Goal: Task Accomplishment & Management: Manage account settings

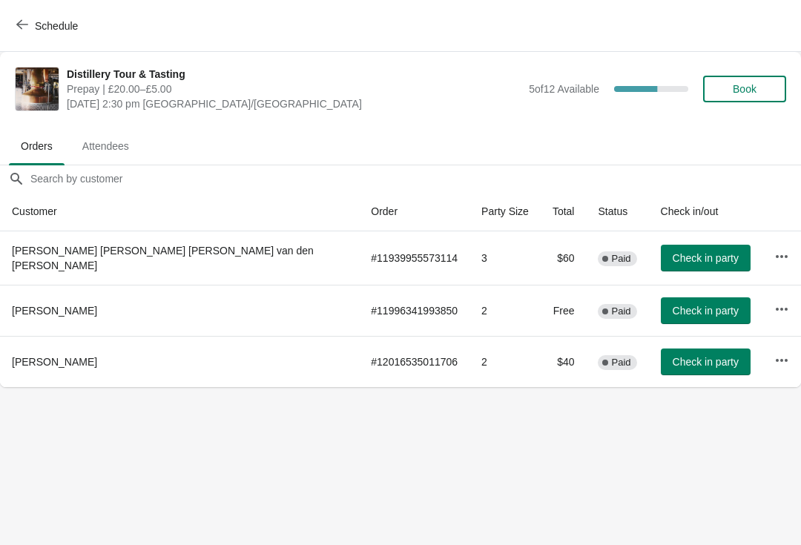
click at [22, 22] on icon "button" at bounding box center [22, 25] width 12 height 12
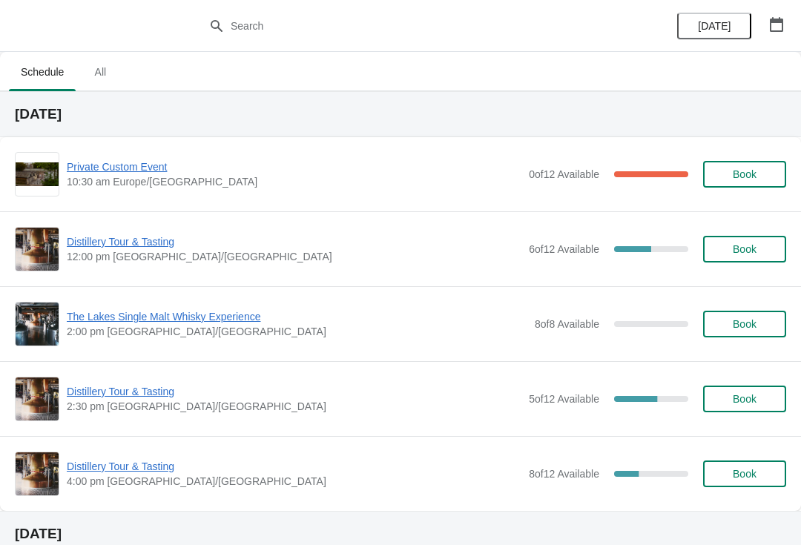
click at [719, 29] on span "[DATE]" at bounding box center [714, 26] width 33 height 12
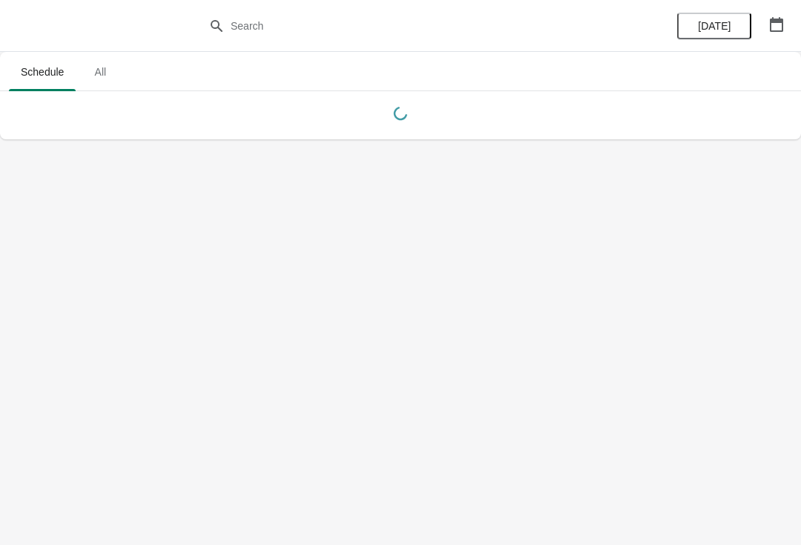
click at [765, 27] on button "button" at bounding box center [776, 24] width 27 height 27
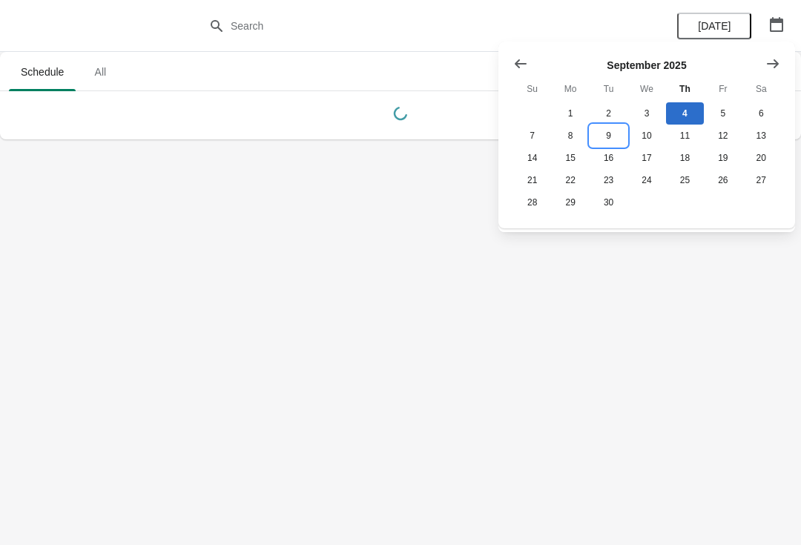
click at [610, 140] on button "9" at bounding box center [608, 136] width 38 height 22
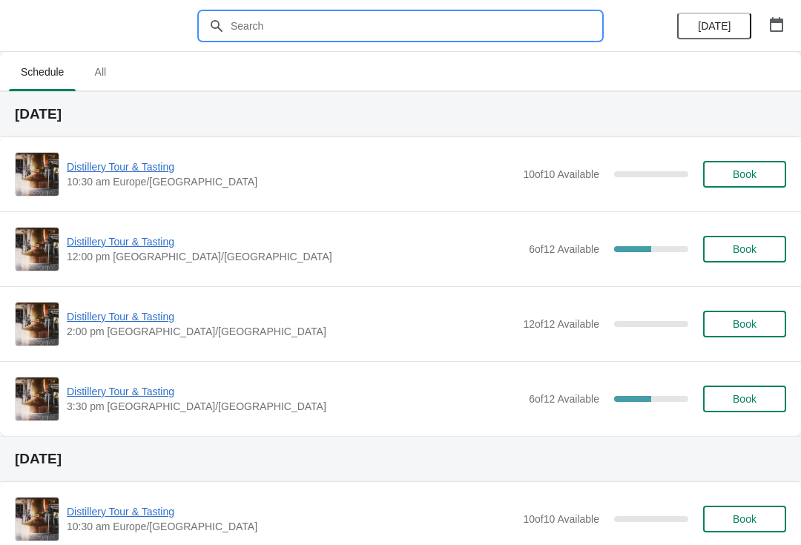
click at [326, 23] on input "text" at bounding box center [415, 26] width 371 height 27
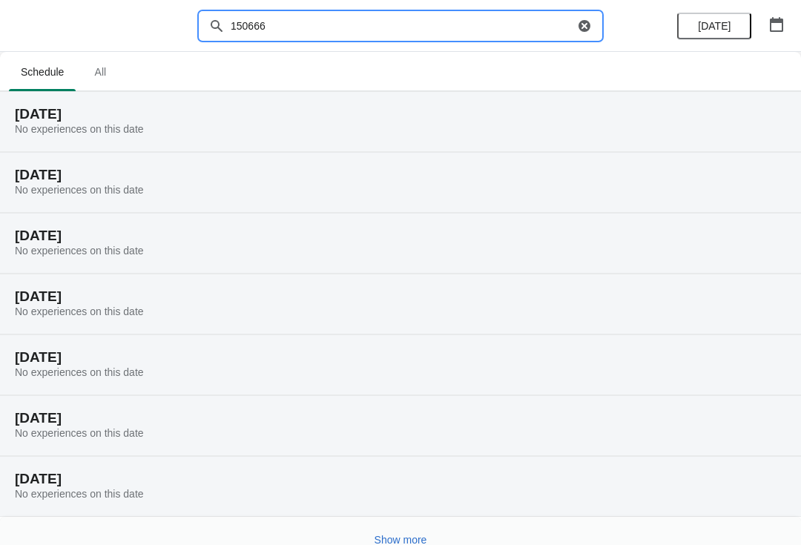
click at [308, 30] on input "150666" at bounding box center [402, 26] width 344 height 27
type input "1"
type input "Mellor"
click at [104, 116] on h2 "[DATE]" at bounding box center [400, 114] width 771 height 15
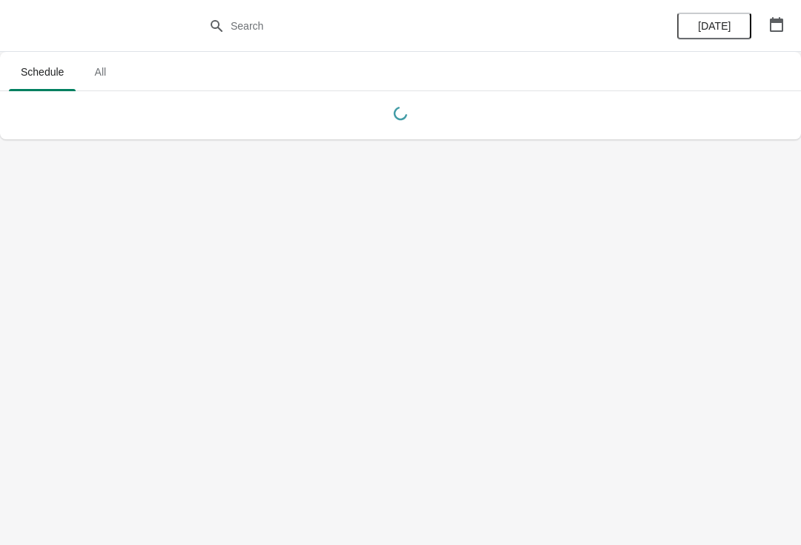
click at [774, 29] on icon "button" at bounding box center [776, 24] width 15 height 15
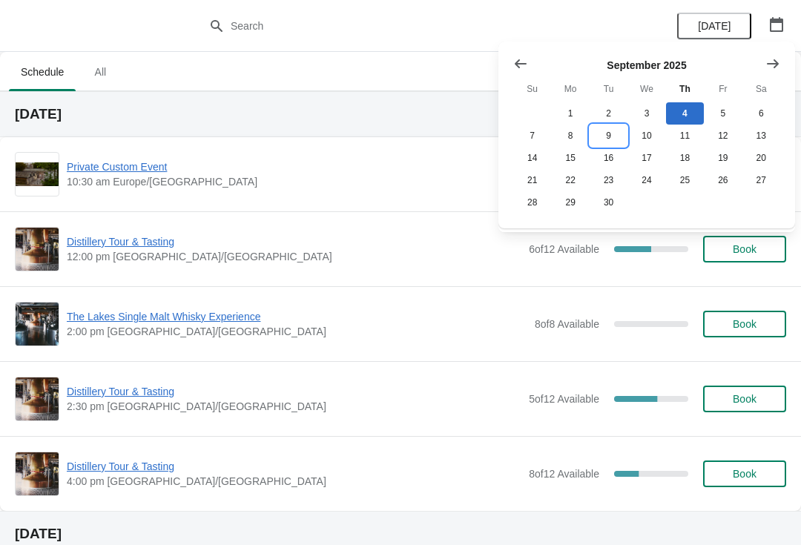
click at [613, 142] on button "9" at bounding box center [608, 136] width 38 height 22
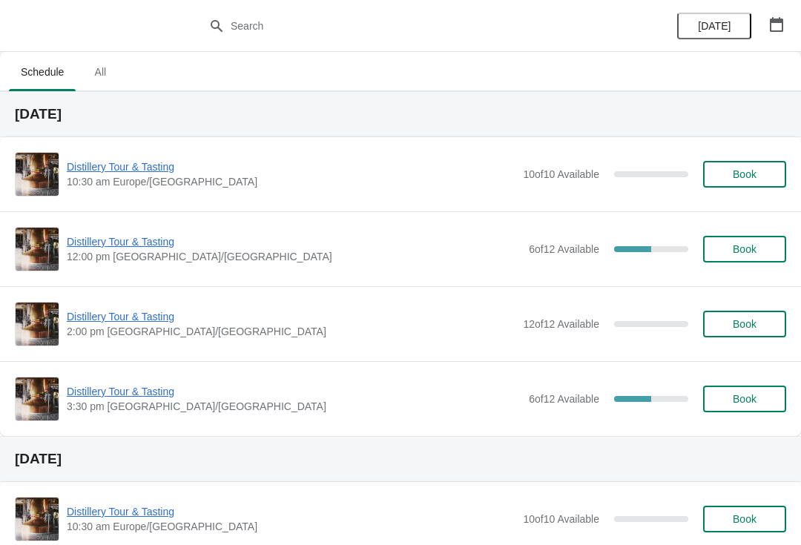
click at [142, 396] on span "Distillery Tour & Tasting" at bounding box center [294, 391] width 455 height 15
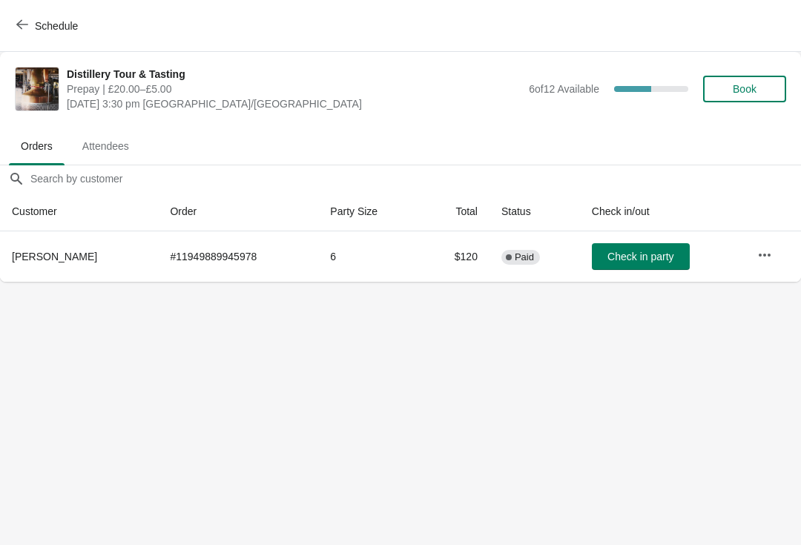
click at [769, 257] on icon "button" at bounding box center [764, 255] width 15 height 15
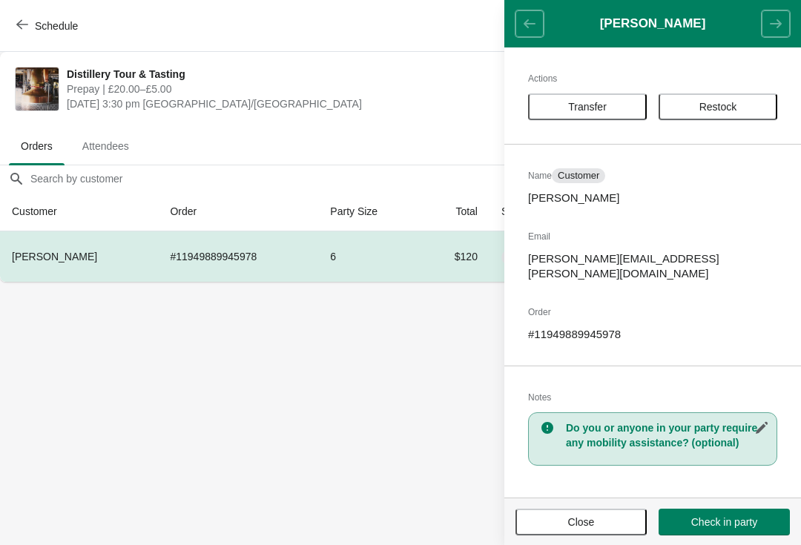
click at [610, 96] on button "Transfer" at bounding box center [587, 106] width 119 height 27
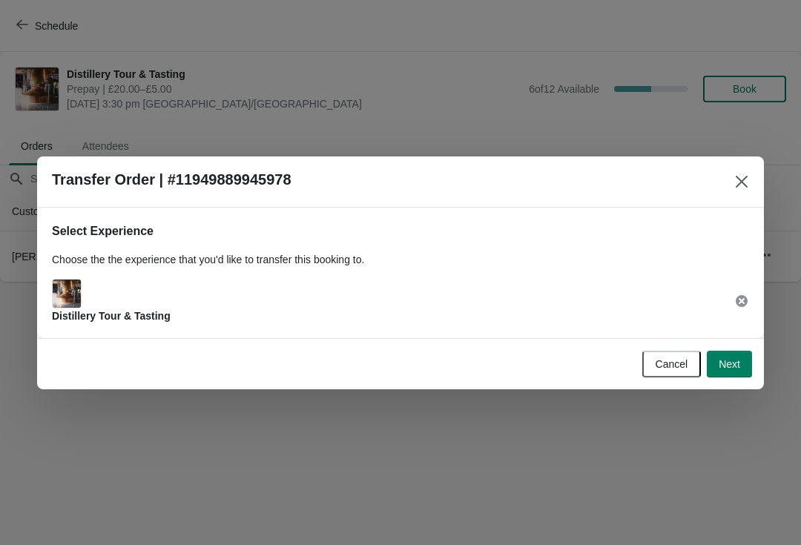
click at [739, 363] on span "Next" at bounding box center [730, 364] width 22 height 12
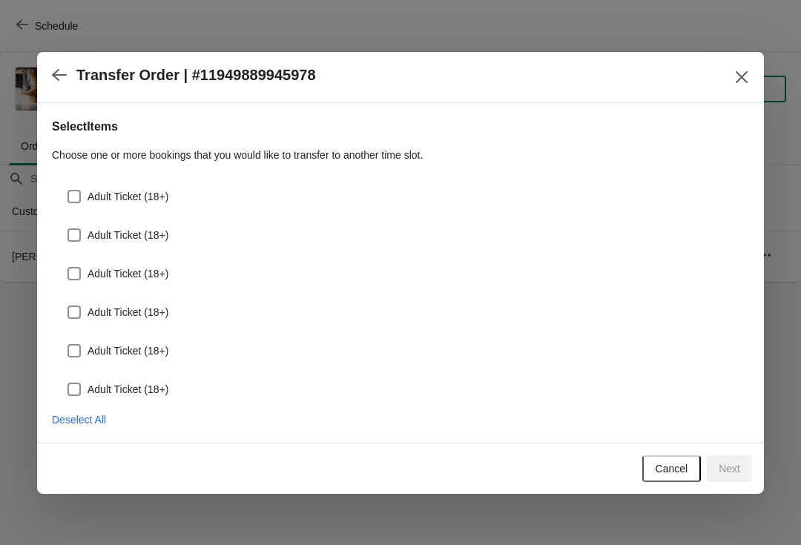
click at [61, 204] on div "Adult Ticket (18+)" at bounding box center [400, 190] width 697 height 33
click at [79, 202] on span at bounding box center [73, 196] width 13 height 13
click at [68, 191] on input "Adult Ticket (18+)" at bounding box center [67, 190] width 1 height 1
checkbox input "true"
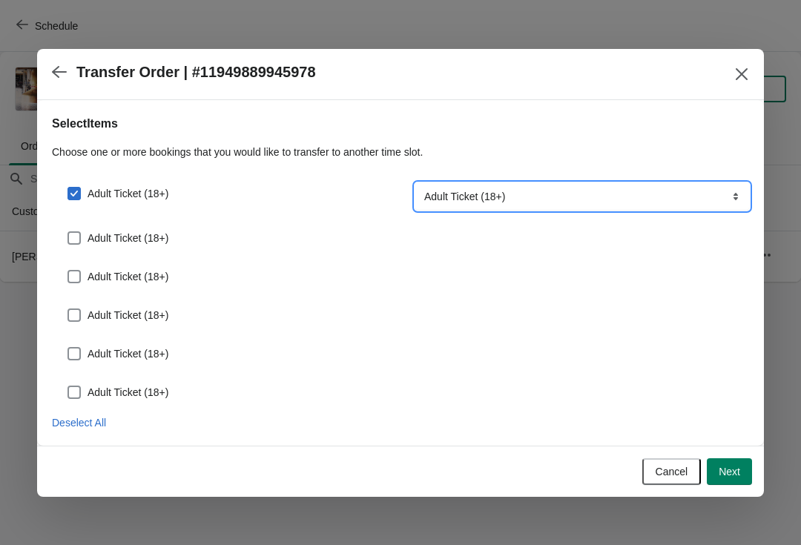
click at [725, 199] on select "Adult Ticket (18+) Youth Ticket (10-17)" at bounding box center [582, 196] width 334 height 27
click at [75, 228] on label "Adult Ticket (18+)" at bounding box center [118, 238] width 102 height 21
click at [68, 231] on input "Adult Ticket (18+)" at bounding box center [67, 231] width 1 height 1
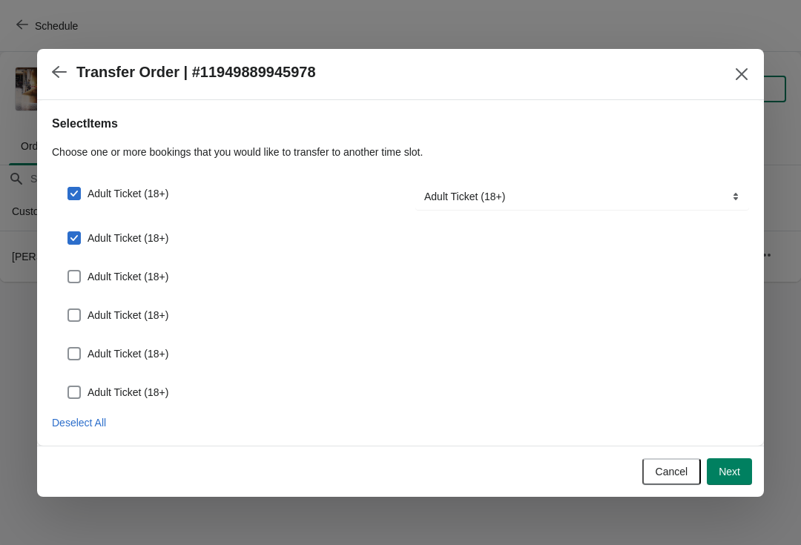
checkbox input "true"
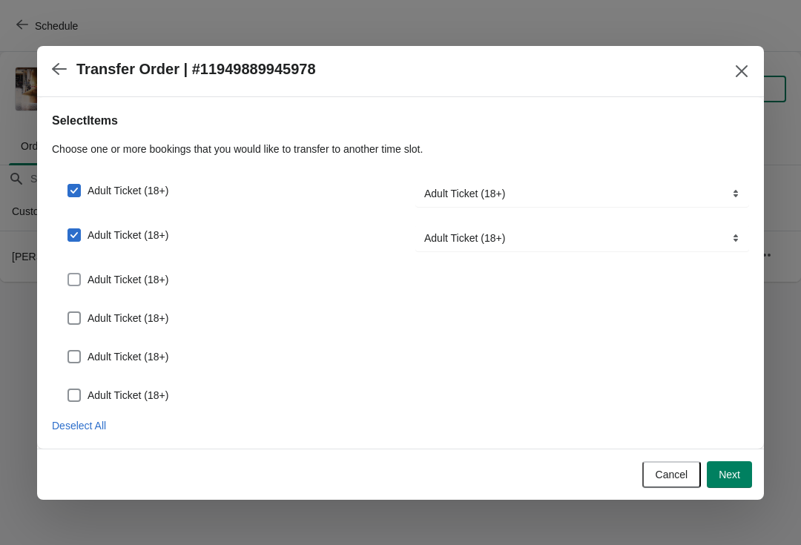
click at [77, 285] on span at bounding box center [73, 279] width 13 height 13
click at [68, 274] on input "Adult Ticket (18+)" at bounding box center [67, 273] width 1 height 1
checkbox input "true"
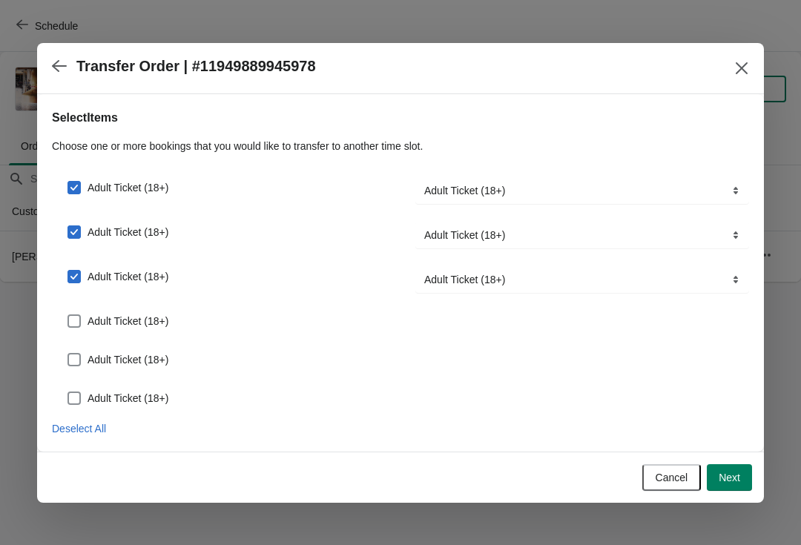
click at [79, 315] on span at bounding box center [73, 320] width 13 height 13
click at [68, 315] on input "Adult Ticket (18+)" at bounding box center [67, 314] width 1 height 1
checkbox input "true"
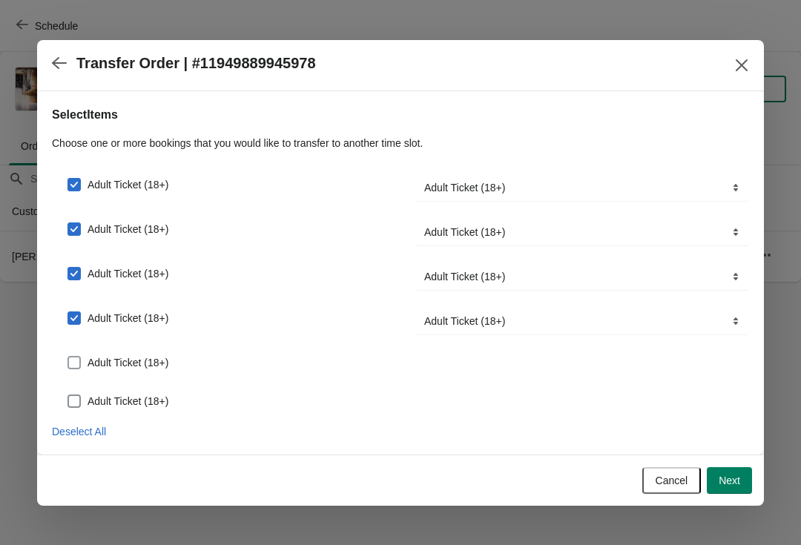
click at [76, 352] on label "Adult Ticket (18+)" at bounding box center [118, 362] width 102 height 21
click at [68, 356] on input "Adult Ticket (18+)" at bounding box center [67, 356] width 1 height 1
checkbox input "true"
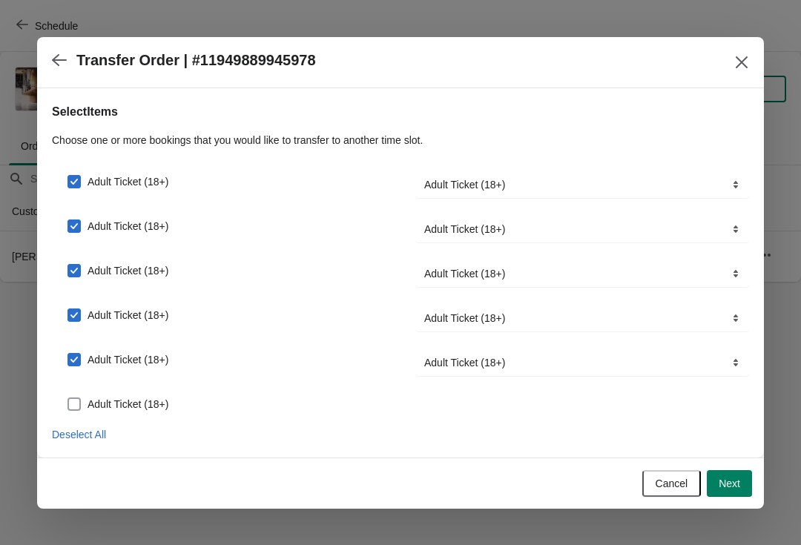
click at [76, 398] on span at bounding box center [73, 403] width 13 height 13
click at [68, 398] on input "Adult Ticket (18+)" at bounding box center [67, 397] width 1 height 1
checkbox input "true"
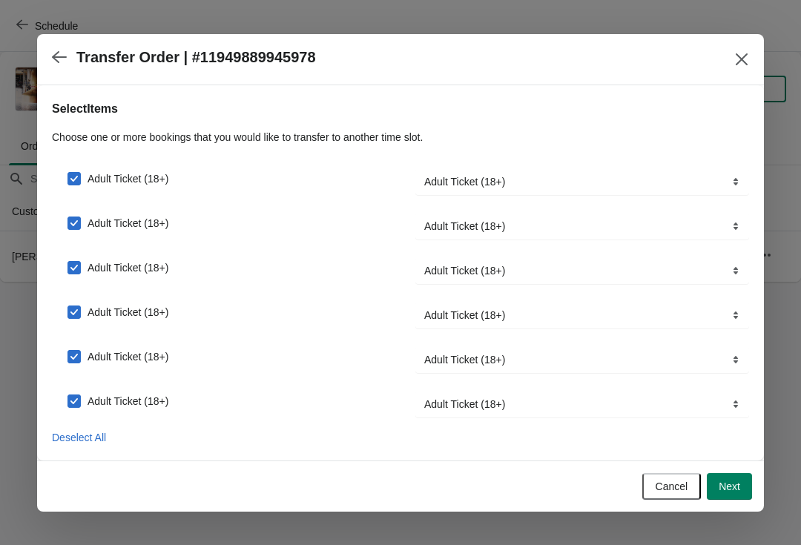
click at [742, 482] on button "Next" at bounding box center [729, 486] width 45 height 27
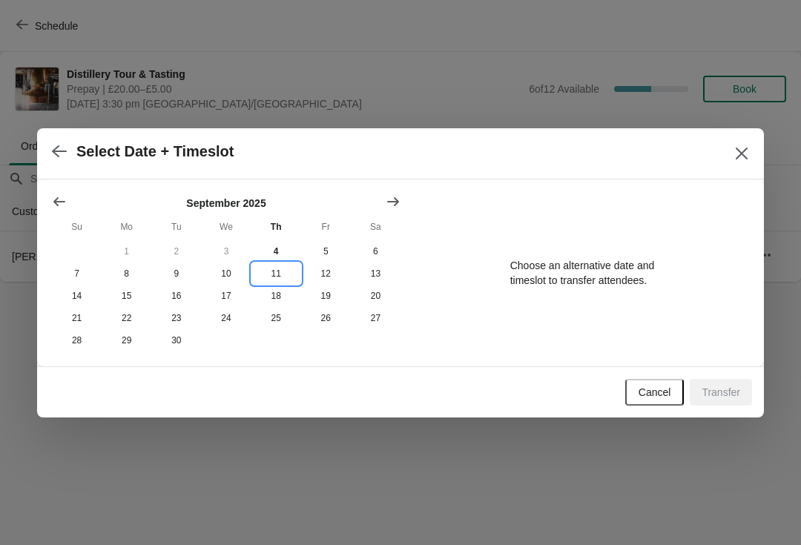
click at [282, 281] on button "11" at bounding box center [276, 273] width 50 height 22
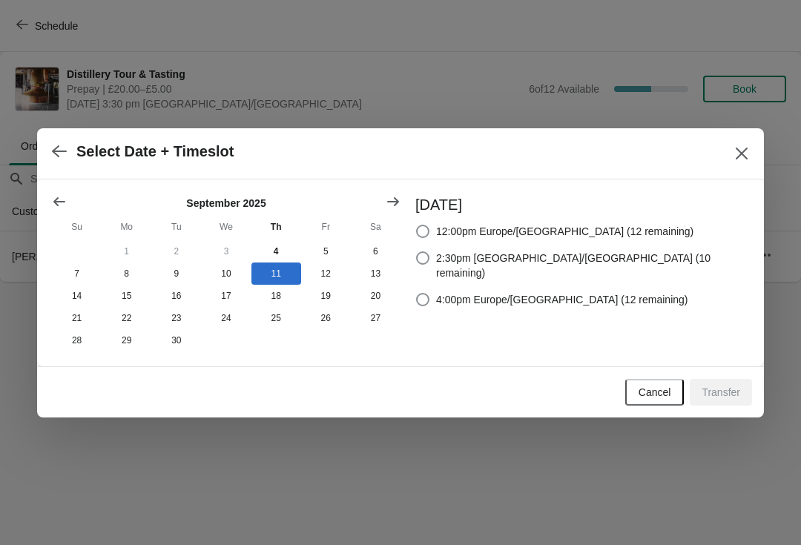
click at [429, 293] on span at bounding box center [422, 299] width 13 height 13
click at [417, 293] on input "4:00pm Europe/[GEOGRAPHIC_DATA] (12 remaining)" at bounding box center [416, 293] width 1 height 1
radio input "true"
click at [730, 397] on span "Transfer" at bounding box center [720, 392] width 39 height 12
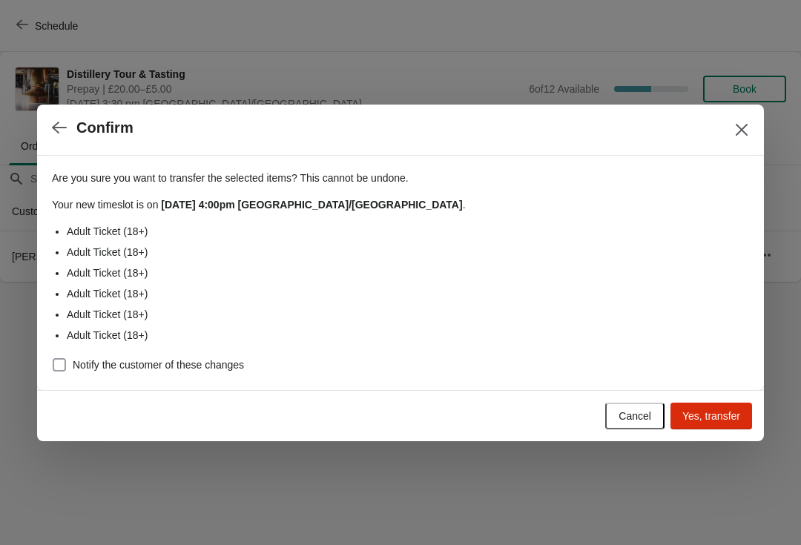
click at [60, 366] on span at bounding box center [59, 364] width 13 height 13
click at [53, 359] on input "Notify the customer of these changes" at bounding box center [53, 358] width 1 height 1
checkbox input "true"
click at [715, 418] on span "Yes, transfer" at bounding box center [711, 416] width 58 height 12
click at [745, 133] on icon "Close" at bounding box center [742, 129] width 12 height 12
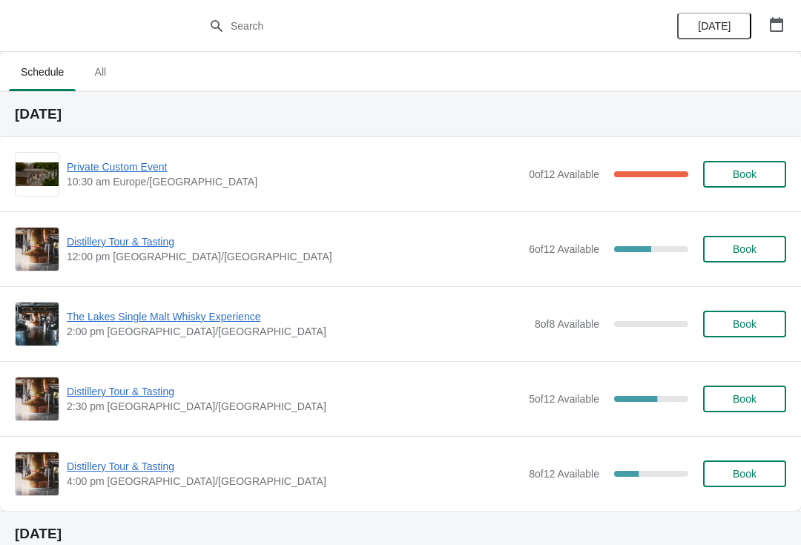
click at [787, 21] on button "button" at bounding box center [776, 24] width 27 height 27
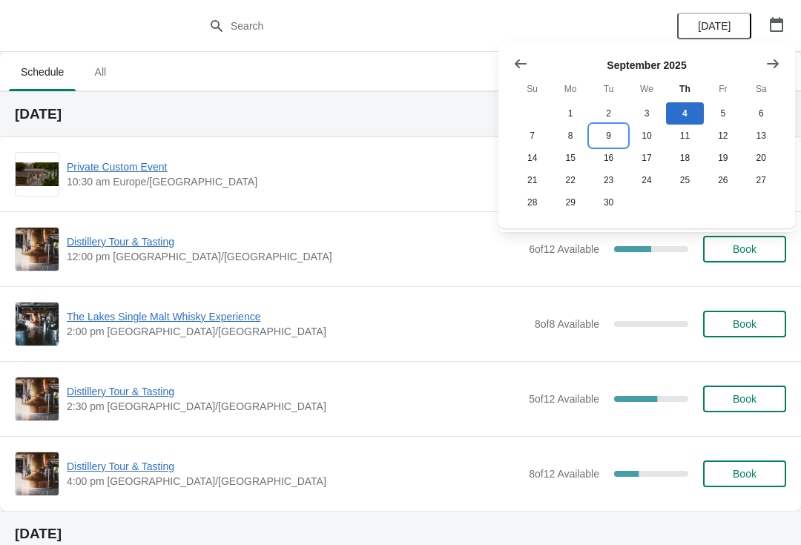
click at [613, 136] on button "9" at bounding box center [608, 136] width 38 height 22
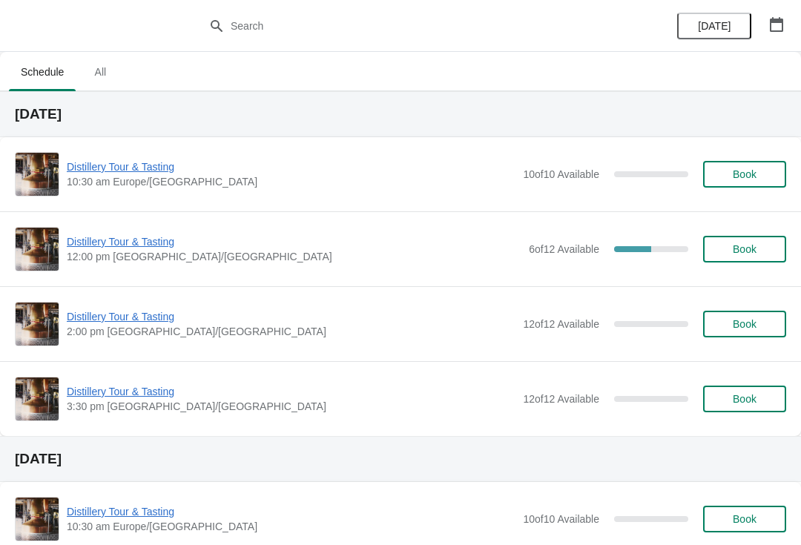
click at [107, 395] on span "Distillery Tour & Tasting" at bounding box center [291, 391] width 449 height 15
